Goal: Information Seeking & Learning: Learn about a topic

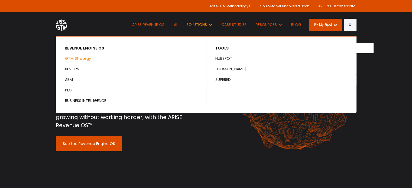
click at [81, 58] on link "GTM Strategy" at bounding box center [131, 59] width 150 height 10
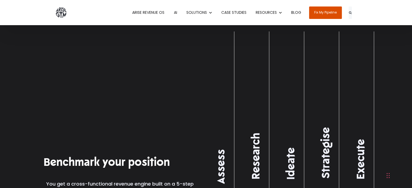
scroll to position [589, 0]
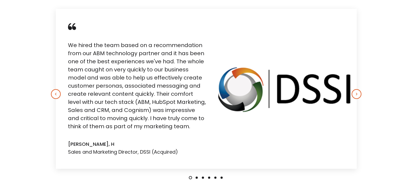
scroll to position [1728, 0]
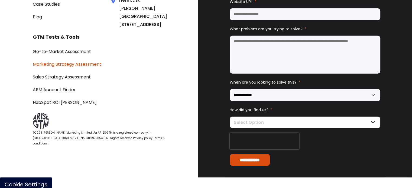
click at [87, 67] on link "Marketing Strategy Assessment" at bounding box center [67, 64] width 68 height 6
